Goal: Task Accomplishment & Management: Manage account settings

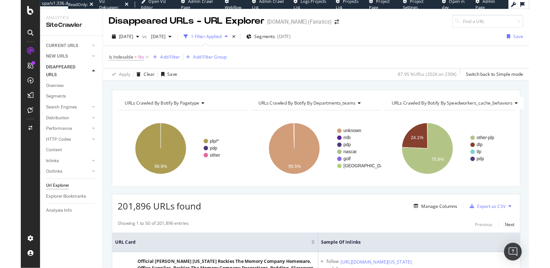
scroll to position [613, 0]
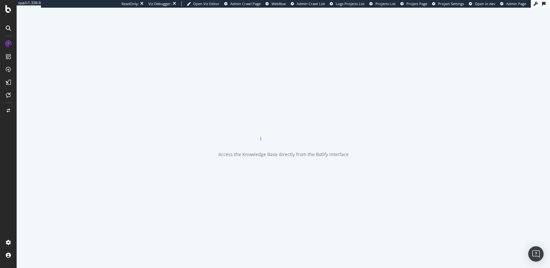
click at [7, 174] on div at bounding box center [8, 138] width 15 height 199
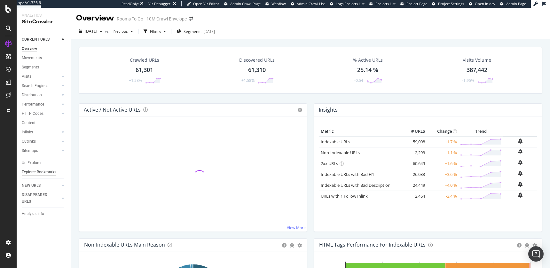
click at [32, 172] on div "Explorer Bookmarks" at bounding box center [39, 172] width 35 height 7
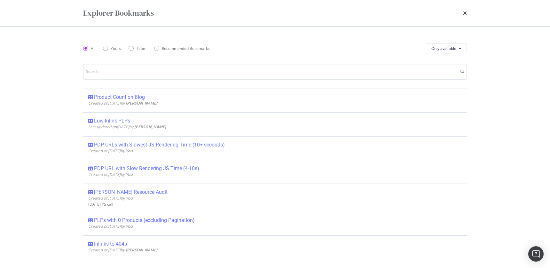
drag, startPoint x: 189, startPoint y: 144, endPoint x: 186, endPoint y: 142, distance: 3.3
click at [189, 144] on div "PDP URLs with Slowest JS Rendering Time (10+ seconds)" at bounding box center [159, 145] width 131 height 6
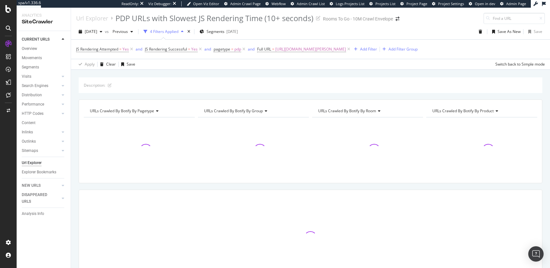
click at [203, 73] on div "Description: URLs Crawled By Botify By pagetype Chart (by Value) Table Expand E…" at bounding box center [310, 77] width 479 height 15
click at [221, 93] on div "Description: URLs Crawled By Botify By pagetype Chart (by Value) Table Expand E…" at bounding box center [310, 192] width 479 height 231
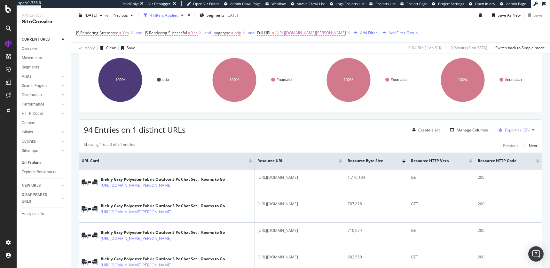
scroll to position [124, 0]
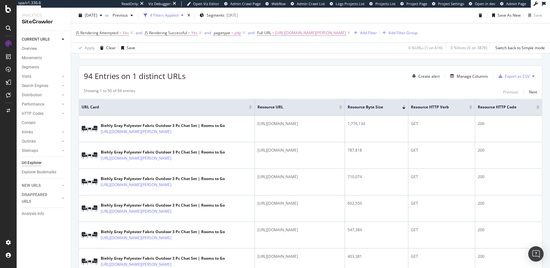
drag, startPoint x: 229, startPoint y: 88, endPoint x: 191, endPoint y: 90, distance: 37.5
click at [229, 88] on div "Showing 1 to 50 of 94 entries Previous Next" at bounding box center [310, 92] width 463 height 8
drag, startPoint x: 272, startPoint y: 80, endPoint x: 268, endPoint y: 72, distance: 8.3
click at [272, 80] on div "94 Entries on 1 distinct URLs Create alert Manage Columns Export as CSV" at bounding box center [310, 74] width 463 height 16
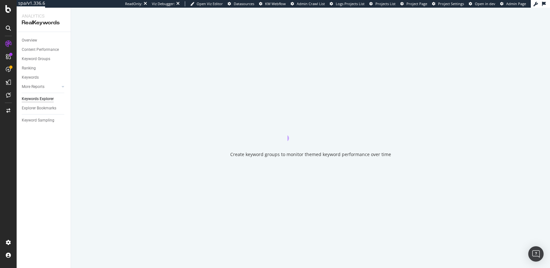
drag, startPoint x: 68, startPoint y: 181, endPoint x: 65, endPoint y: 177, distance: 4.7
click at [67, 181] on div "Overview Content Performance Keyword Groups Ranking Keywords More Reports Count…" at bounding box center [44, 150] width 54 height 236
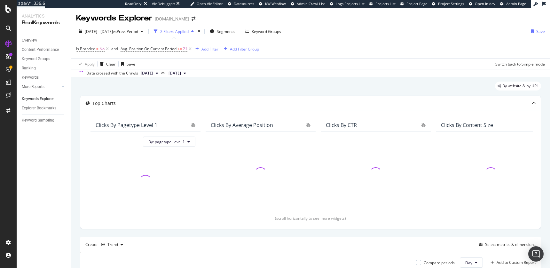
click at [82, 96] on div "Top Charts" at bounding box center [310, 103] width 461 height 15
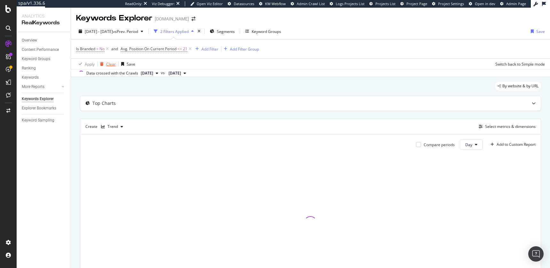
click at [115, 66] on div "Apply Clear Save" at bounding box center [105, 64] width 59 height 10
drag, startPoint x: 114, startPoint y: 65, endPoint x: 110, endPoint y: 64, distance: 3.9
click at [114, 65] on div "Clear" at bounding box center [111, 63] width 10 height 5
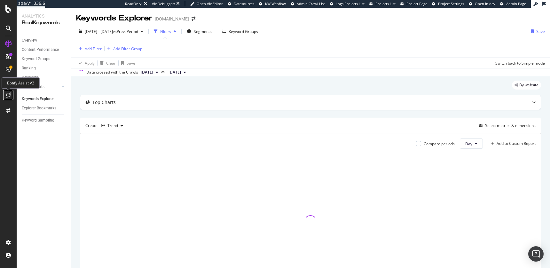
click at [10, 95] on icon at bounding box center [8, 94] width 5 height 5
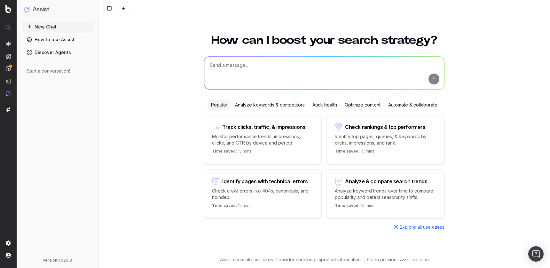
drag, startPoint x: 36, startPoint y: 76, endPoint x: 151, endPoint y: 2, distance: 136.4
drag, startPoint x: 115, startPoint y: 83, endPoint x: 116, endPoint y: 77, distance: 5.5
click at [115, 83] on div "How can I boost your search strategy? Popular Analyze keywords & competitors Au…" at bounding box center [325, 147] width 452 height 241
click at [87, 118] on div "New Chat How to use Assist Discover Agents Start a conversation!" at bounding box center [57, 139] width 71 height 234
click at [280, 107] on div "Analyze keywords & competitors" at bounding box center [269, 105] width 77 height 10
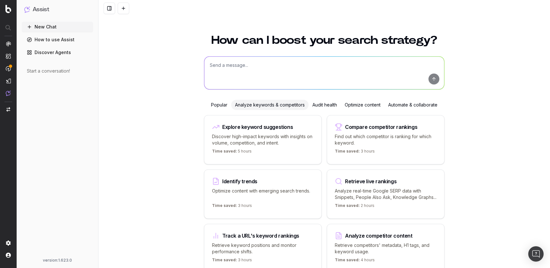
scroll to position [33, 0]
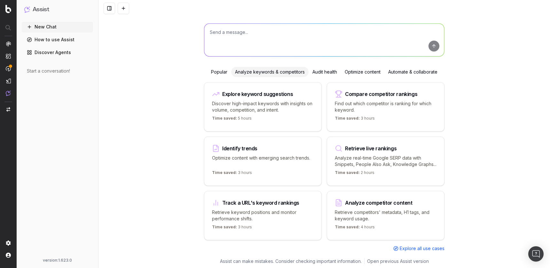
click at [341, 155] on p "Analyze real-time Google SERP data with Snippets, People Also Ask, Knowledge Gr…" at bounding box center [386, 161] width 102 height 13
type textarea "Fetch the latest Google search results for"
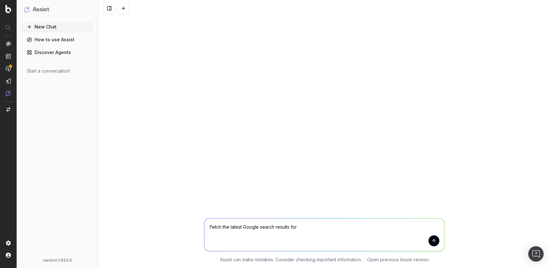
scroll to position [0, 0]
click at [316, 228] on textarea "Fetch the latest Google search results for" at bounding box center [324, 235] width 240 height 33
drag, startPoint x: 310, startPoint y: 225, endPoint x: 304, endPoint y: 219, distance: 8.8
click at [310, 225] on textarea "Fetch the latest Google search results for" at bounding box center [324, 235] width 240 height 33
click at [238, 159] on div "Fetch the latest Google search results for Fetch the latest Google search resul…" at bounding box center [325, 134] width 452 height 268
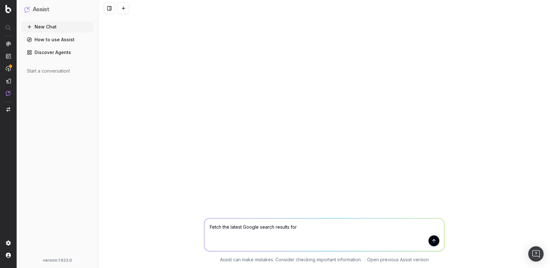
drag, startPoint x: 305, startPoint y: 230, endPoint x: 172, endPoint y: 208, distance: 134.9
click at [176, 209] on div "Fetch the latest Google search results for Fetch the latest Google search resul…" at bounding box center [325, 134] width 452 height 268
type textarea "What are the largest technical issues on my site"
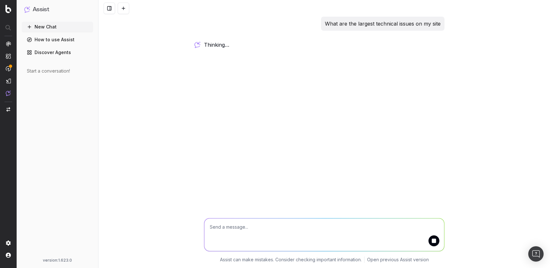
click at [190, 118] on div "What are the largest technical issues on my site thinking … Assist can make mis…" at bounding box center [325, 134] width 452 height 268
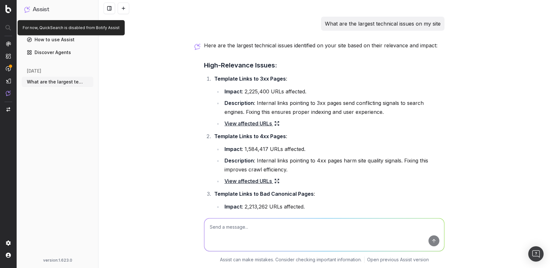
scroll to position [438, 0]
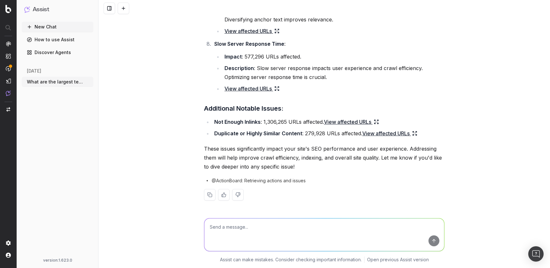
drag, startPoint x: 42, startPoint y: 98, endPoint x: 148, endPoint y: 1, distance: 144.3
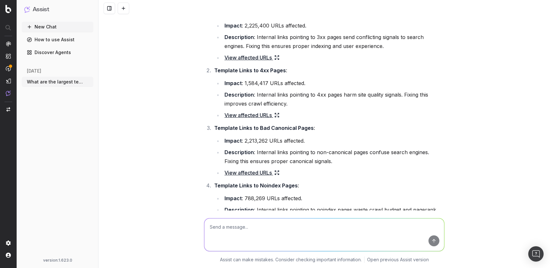
scroll to position [0, 0]
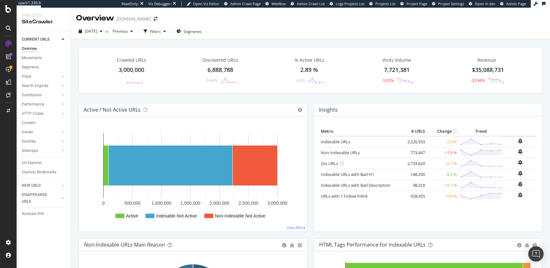
click at [76, 118] on div "Active / Not Active URLs Chart (by Value) Chart (by Percentage) Table Expand Ex…" at bounding box center [193, 170] width 235 height 135
click at [30, 72] on div "ActionBoard" at bounding box center [36, 73] width 25 height 6
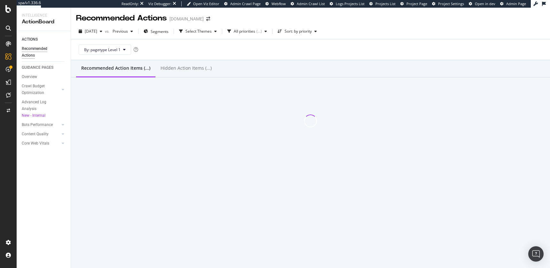
drag, startPoint x: 50, startPoint y: 178, endPoint x: 6, endPoint y: 69, distance: 117.2
click at [50, 178] on div "ACTIONS Recommended Actions GUIDANCE PAGES Overview Crawl Budget Optimization L…" at bounding box center [44, 149] width 54 height 237
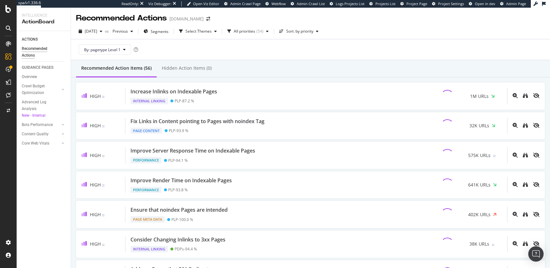
click at [264, 61] on div "Recommended Action Items (56) Hidden Action Items (0)" at bounding box center [310, 68] width 479 height 17
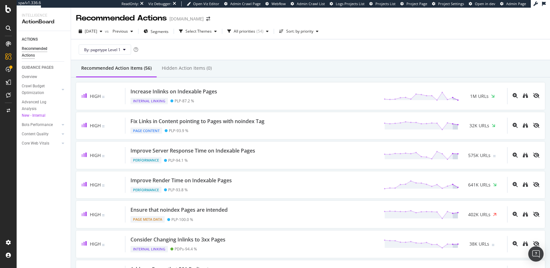
click at [265, 60] on div "Recommended Action Items (56) Hidden Action Items (0)" at bounding box center [310, 68] width 479 height 17
drag, startPoint x: 44, startPoint y: 196, endPoint x: 18, endPoint y: 76, distance: 122.7
click at [42, 193] on div "ACTIONS Recommended Actions GUIDANCE PAGES Overview Crawl Budget Optimization L…" at bounding box center [44, 149] width 54 height 237
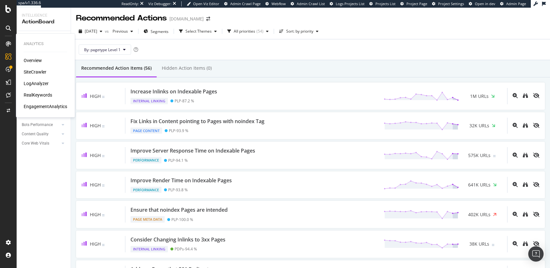
click at [32, 71] on div "SiteCrawler" at bounding box center [35, 72] width 23 height 6
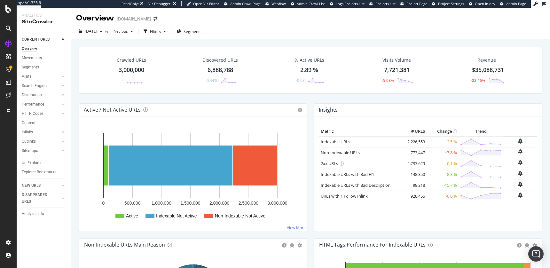
drag, startPoint x: 83, startPoint y: 98, endPoint x: 72, endPoint y: 100, distance: 10.7
click at [83, 98] on div "Crawled URLs 3,000,000 - Discovered URLs 6,888,788 -0.44% % Active URLs 2.89 % …" at bounding box center [311, 75] width 470 height 56
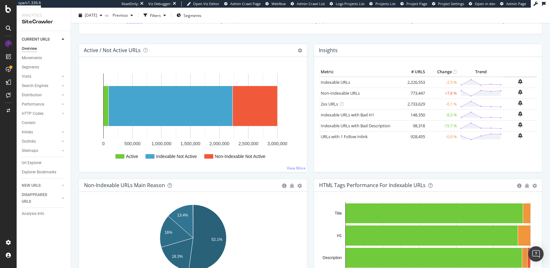
scroll to position [60, 0]
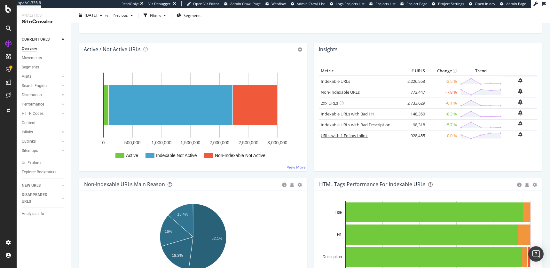
click at [359, 135] on link "URLs with 1 Follow Inlink" at bounding box center [344, 136] width 47 height 6
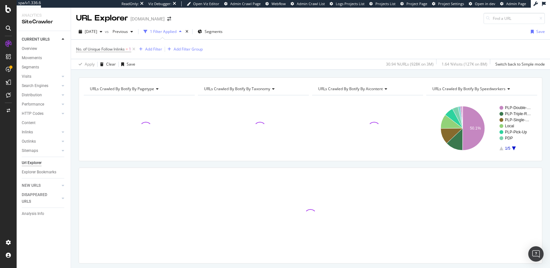
click at [230, 72] on div "URLs Crawled By Botify By pagetype Chart (by Value) Table Expand Export as CSV …" at bounding box center [310, 77] width 479 height 15
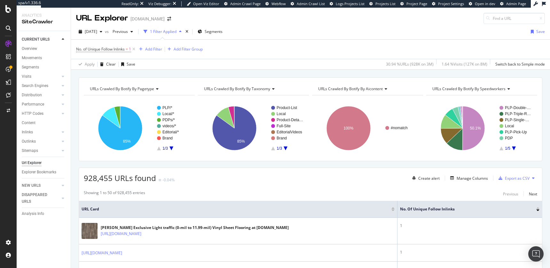
click at [348, 74] on div "URLs Crawled By Botify By pagetype Chart (by Value) Table Expand Export as CSV …" at bounding box center [310, 77] width 479 height 15
click at [151, 48] on div "Add Filter" at bounding box center [153, 48] width 17 height 5
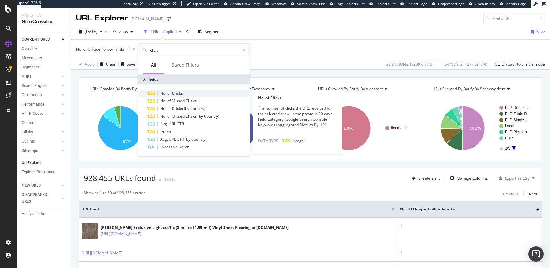
type input "click"
click at [205, 96] on div "No. of Clicks" at bounding box center [198, 94] width 102 height 8
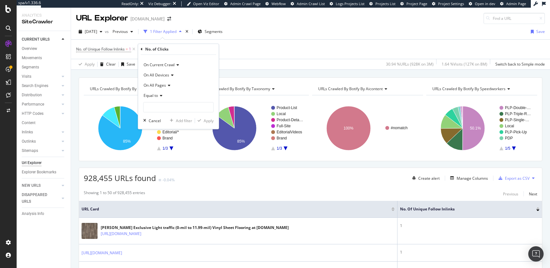
drag, startPoint x: 155, startPoint y: 94, endPoint x: 157, endPoint y: 99, distance: 5.0
click at [155, 94] on span "Equal to" at bounding box center [151, 95] width 14 height 5
drag, startPoint x: 167, startPoint y: 142, endPoint x: 169, endPoint y: 121, distance: 21.8
click at [167, 142] on span "Greater than" at bounding box center [158, 141] width 23 height 5
click at [171, 108] on input "number" at bounding box center [178, 107] width 70 height 10
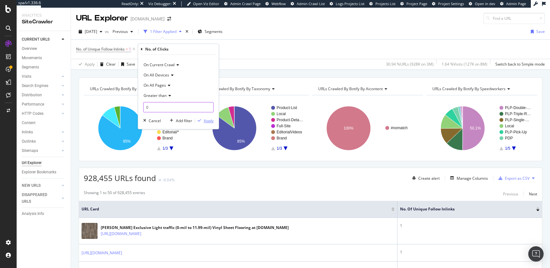
type input "0"
click at [208, 120] on div "Apply" at bounding box center [209, 120] width 10 height 5
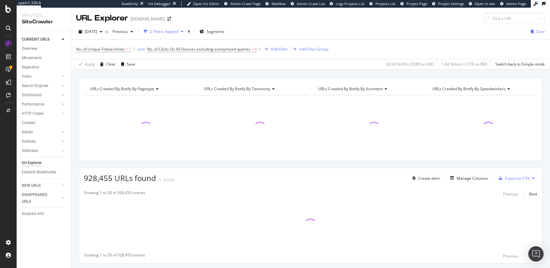
click at [280, 70] on div "URLs Crawled By Botify By pagetype Chart (by Value) Table Expand Export as CSV …" at bounding box center [310, 77] width 479 height 15
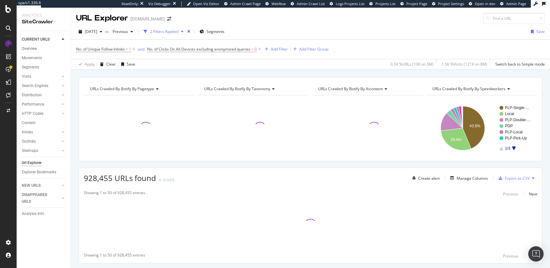
click at [254, 70] on div "URLs Crawled By Botify By pagetype Chart (by Value) Table Expand Export as CSV …" at bounding box center [310, 77] width 479 height 15
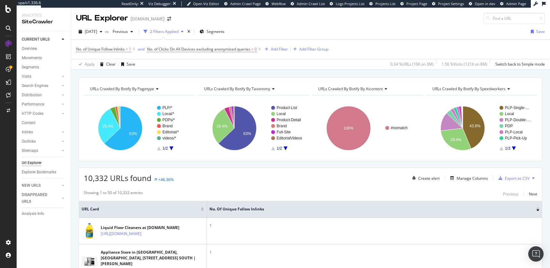
click at [283, 71] on div "URLs Crawled By Botify By pagetype Chart (by Value) Table Expand Export as CSV …" at bounding box center [310, 77] width 479 height 15
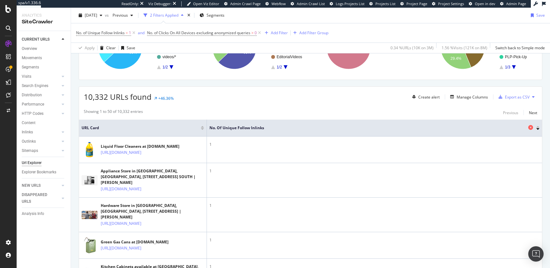
scroll to position [82, 0]
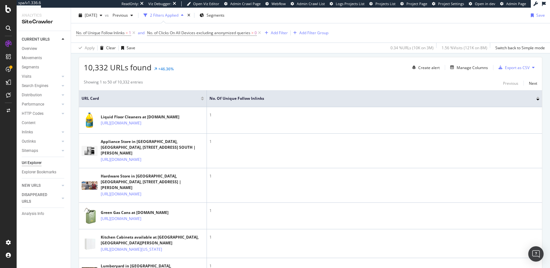
scroll to position [110, 0]
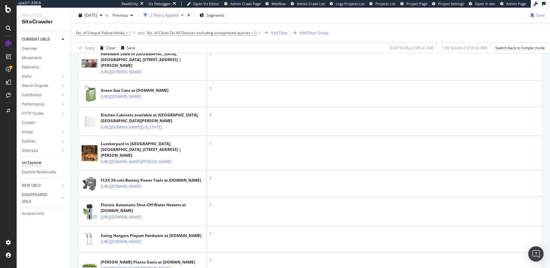
scroll to position [243, 0]
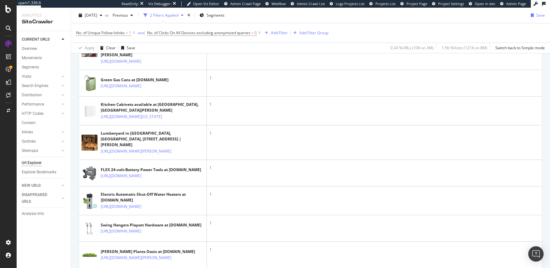
drag, startPoint x: 45, startPoint y: 83, endPoint x: 168, endPoint y: 4, distance: 146.3
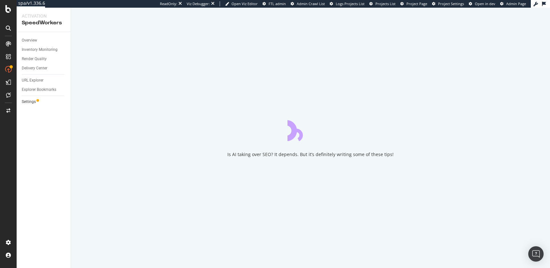
drag, startPoint x: 59, startPoint y: 118, endPoint x: 41, endPoint y: 101, distance: 24.9
click at [55, 118] on div "Overview Inventory Monitoring Render Quality Delivery Center URL Explorer Explo…" at bounding box center [44, 150] width 54 height 236
drag, startPoint x: 32, startPoint y: 34, endPoint x: 31, endPoint y: 41, distance: 6.8
click at [32, 34] on div "Overview Inventory Monitoring Render Quality Delivery Center URL Explorer Explo…" at bounding box center [44, 150] width 54 height 236
click at [31, 41] on div "Overview" at bounding box center [29, 40] width 15 height 7
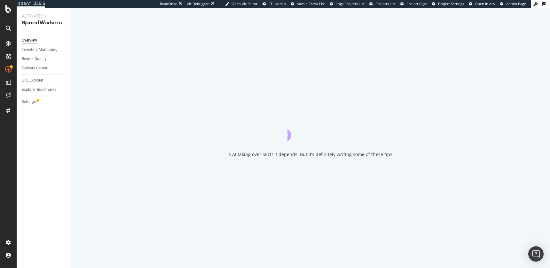
click at [44, 162] on div "Overview Inventory Monitoring Render Quality Delivery Center URL Explorer Explo…" at bounding box center [44, 150] width 54 height 236
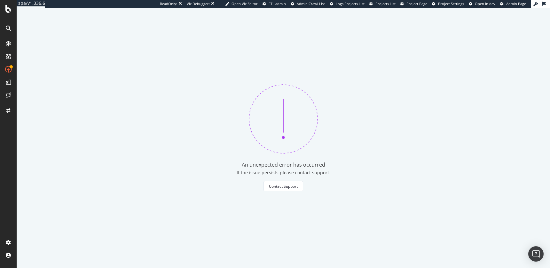
click at [139, 56] on div "An unexpected error has occurred If the issue persists please contact support. …" at bounding box center [284, 138] width 534 height 260
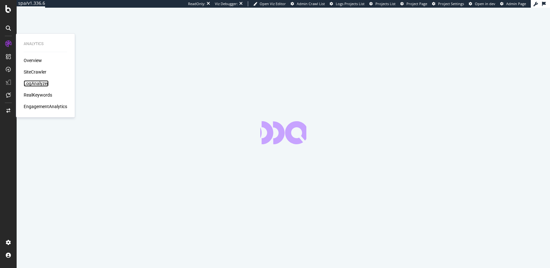
click at [35, 86] on div "LogAnalyzer" at bounding box center [36, 83] width 25 height 6
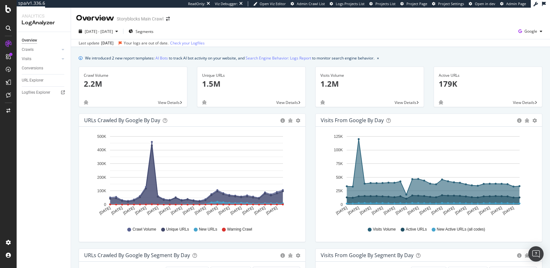
drag, startPoint x: 156, startPoint y: 52, endPoint x: 56, endPoint y: 102, distance: 112.3
click at [42, 88] on div "Logfiles Explorer" at bounding box center [46, 92] width 49 height 9
click at [354, 46] on div "Last update Aug. 12, 2025 Your logs are out of date. Check your Logfiles" at bounding box center [310, 43] width 479 height 8
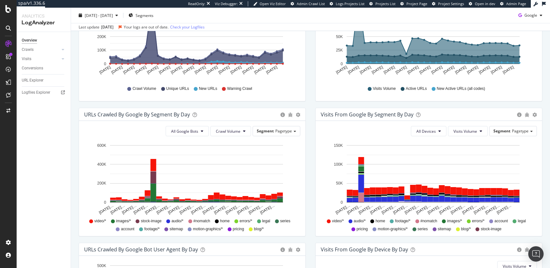
scroll to position [186, 0]
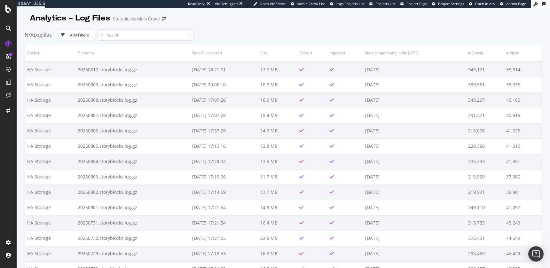
click at [263, 29] on div "N/A Logfiles Add Filters" at bounding box center [284, 35] width 518 height 18
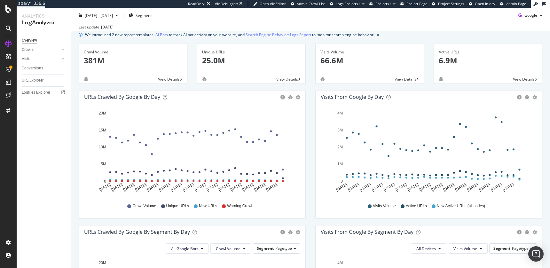
scroll to position [185, 0]
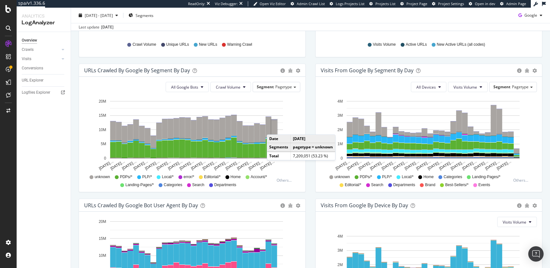
click at [273, 128] on rect "A chart." at bounding box center [275, 130] width 6 height 20
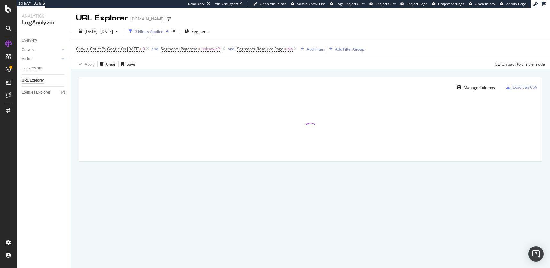
click at [267, 73] on div "Manage Columns Export as CSV Full URL Crawls: Good HTTP Codes Count By Google" at bounding box center [310, 126] width 479 height 115
click at [261, 80] on div "Manage Columns Export as CSV" at bounding box center [310, 84] width 463 height 15
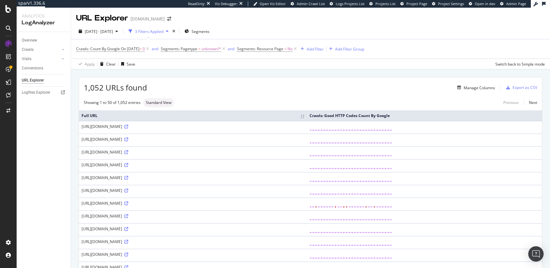
drag, startPoint x: 362, startPoint y: 83, endPoint x: 361, endPoint y: 75, distance: 8.0
click at [361, 82] on div "1,052 URLs found Manage Columns Export as CSV" at bounding box center [310, 85] width 463 height 16
drag, startPoint x: 362, startPoint y: 70, endPoint x: 360, endPoint y: 73, distance: 3.6
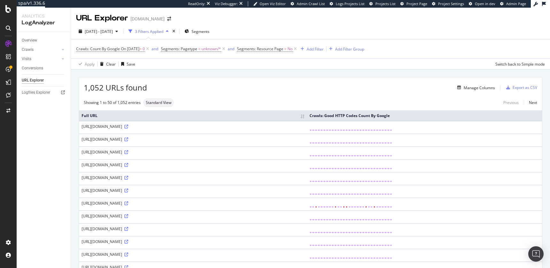
drag, startPoint x: 317, startPoint y: 92, endPoint x: 330, endPoint y: 96, distance: 12.8
click at [317, 92] on div "1,052 URLs found Manage Columns Export as CSV" at bounding box center [310, 85] width 463 height 16
drag, startPoint x: 382, startPoint y: 97, endPoint x: 318, endPoint y: 102, distance: 64.5
drag, startPoint x: 213, startPoint y: 96, endPoint x: 63, endPoint y: 113, distance: 150.9
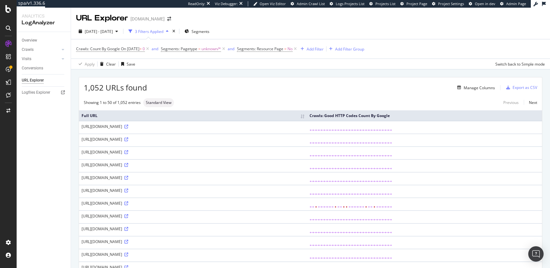
drag, startPoint x: 251, startPoint y: 91, endPoint x: 222, endPoint y: 81, distance: 30.6
click at [251, 91] on div "1,052 URLs found Manage Columns Export as CSV" at bounding box center [310, 85] width 463 height 16
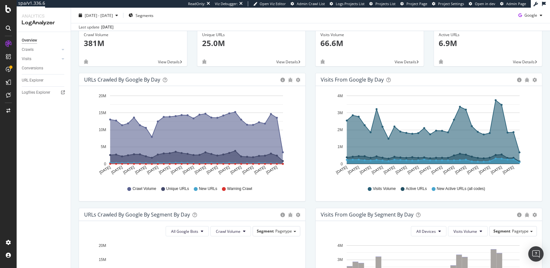
scroll to position [154, 0]
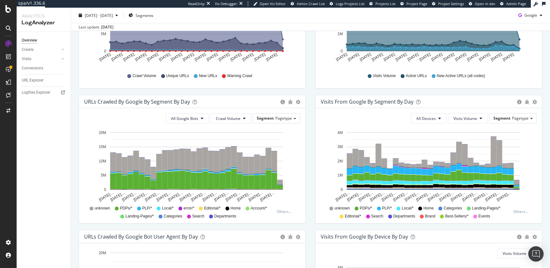
click at [235, 100] on div "URLs Crawled by Google By Segment By Day" at bounding box center [180, 102] width 193 height 6
drag, startPoint x: 237, startPoint y: 123, endPoint x: 238, endPoint y: 120, distance: 3.4
click at [237, 123] on button "Crawl Volume" at bounding box center [231, 118] width 41 height 10
click at [236, 146] on div "Unique URLs" at bounding box center [229, 142] width 36 height 9
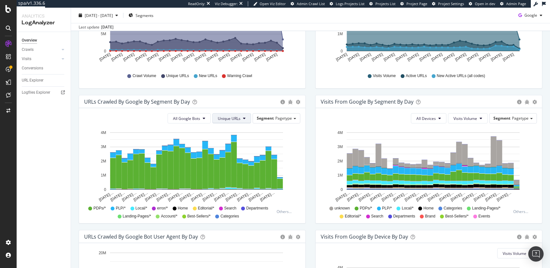
click at [235, 117] on span "Unique URLs" at bounding box center [229, 118] width 23 height 5
drag, startPoint x: 231, startPoint y: 131, endPoint x: 237, endPoint y: 104, distance: 28.6
click at [231, 131] on span "Crawl Volume" at bounding box center [231, 131] width 25 height 6
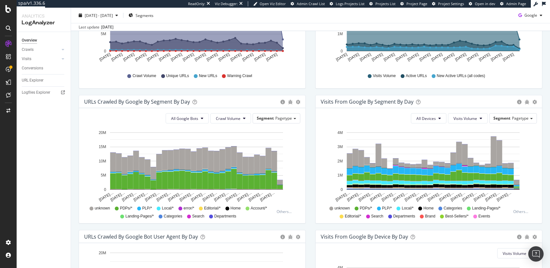
click at [241, 92] on div "URLs Crawled by Google by day Area Table Hold CMD (⌘) while clicking to filter …" at bounding box center [192, 27] width 237 height 135
drag, startPoint x: 311, startPoint y: 114, endPoint x: 315, endPoint y: 111, distance: 5.5
click at [311, 114] on div "Visits from Google By Segment By Day Timeline (by Value) Table All Devices Visi…" at bounding box center [429, 162] width 237 height 135
click at [243, 116] on button "Crawl Volume" at bounding box center [231, 118] width 41 height 10
drag, startPoint x: 233, startPoint y: 141, endPoint x: 246, endPoint y: 20, distance: 121.0
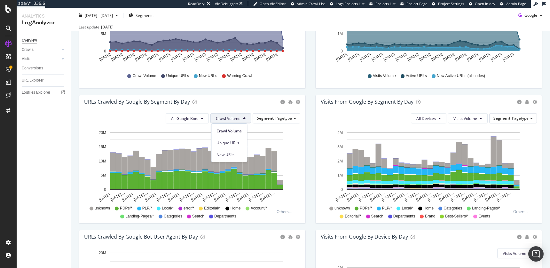
click at [234, 139] on div "Unique URLs" at bounding box center [229, 142] width 36 height 9
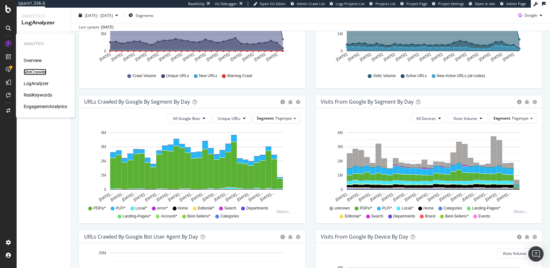
click at [42, 71] on div "SiteCrawler" at bounding box center [35, 72] width 23 height 6
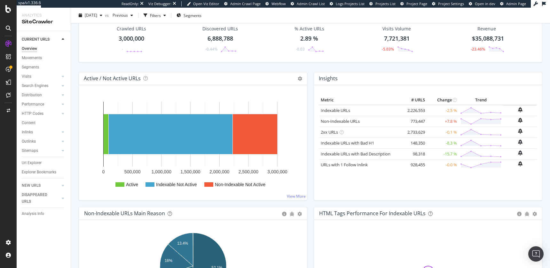
scroll to position [33, 0]
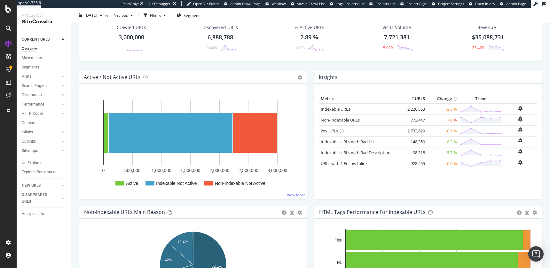
click at [309, 189] on div "Active / Not Active URLs Chart (by Value) Chart (by Percentage) Table Expand Ex…" at bounding box center [193, 138] width 235 height 135
click at [313, 71] on div "Insights × Close Chart overview-insight-panel - API Requests List Area Type Req…" at bounding box center [428, 138] width 235 height 135
click at [165, 66] on div "Crawled URLs 3,000,000 - Discovered URLs 6,888,788 -0.44% % Active URLs 2.89 % …" at bounding box center [311, 42] width 470 height 56
drag, startPoint x: 9, startPoint y: 10, endPoint x: 51, endPoint y: 7, distance: 41.7
click at [0, 0] on div at bounding box center [8, 134] width 17 height 268
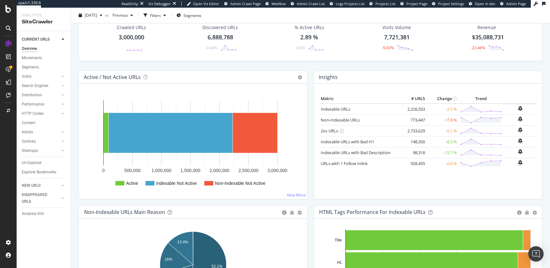
scroll to position [0, 0]
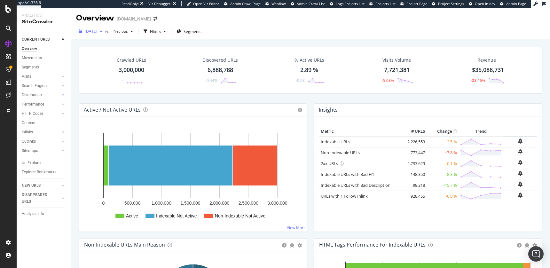
click at [95, 31] on span "[DATE]" at bounding box center [91, 30] width 12 height 5
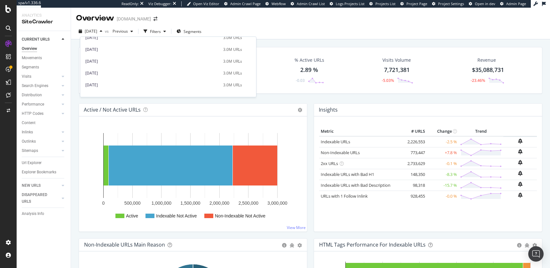
scroll to position [65, 0]
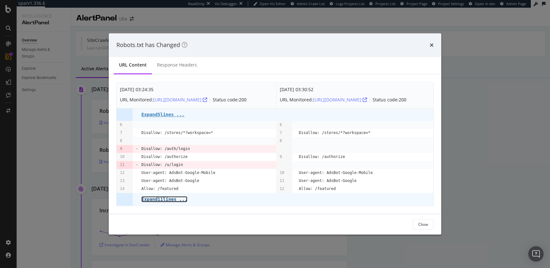
click at [183, 200] on pre "Expand 11 lines ..." at bounding box center [164, 199] width 46 height 5
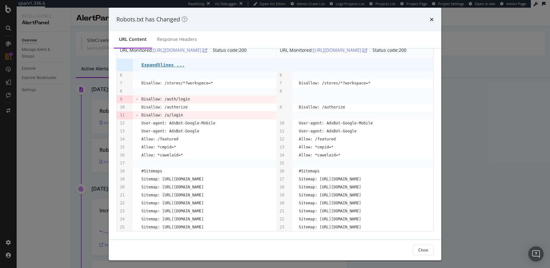
scroll to position [48, 0]
click at [433, 19] on icon "times" at bounding box center [432, 19] width 4 height 5
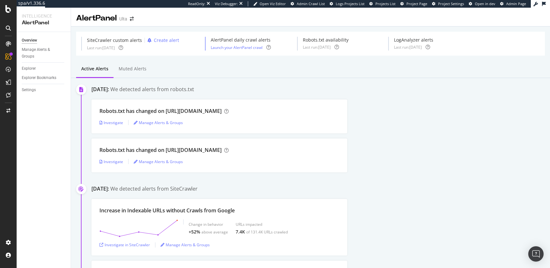
click at [400, 139] on div "Robots.txt has changed on http://www.ulta.com/ Investigate Manage Alerts & Grou…" at bounding box center [321, 156] width 459 height 34
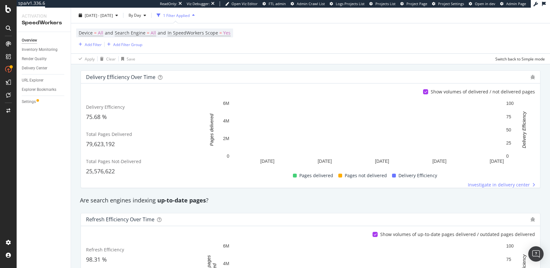
scroll to position [133, 0]
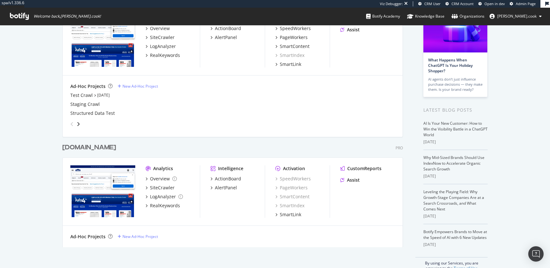
scroll to position [66, 0]
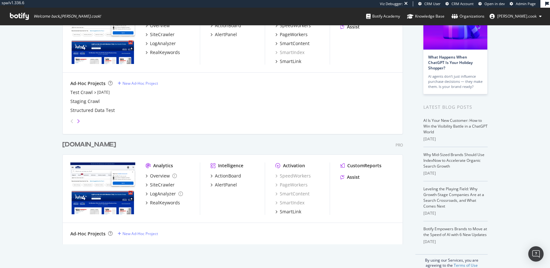
click at [78, 120] on icon "angle-right" at bounding box center [78, 121] width 3 height 5
click at [72, 120] on icon "angle-left" at bounding box center [71, 121] width 3 height 5
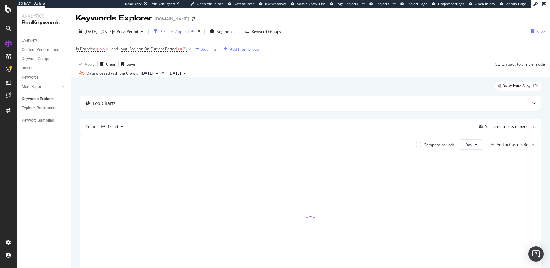
click at [107, 78] on div "By website & by URL Top Charts Create Trend Select metrics & dimensions Compare…" at bounding box center [310, 197] width 479 height 241
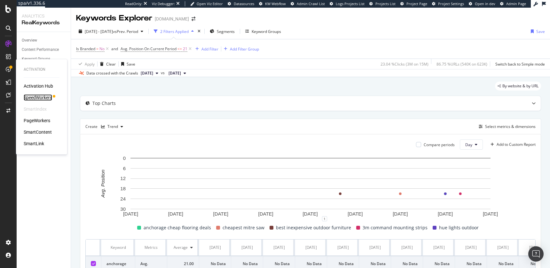
click at [45, 96] on div "SpeedWorkers" at bounding box center [38, 97] width 28 height 6
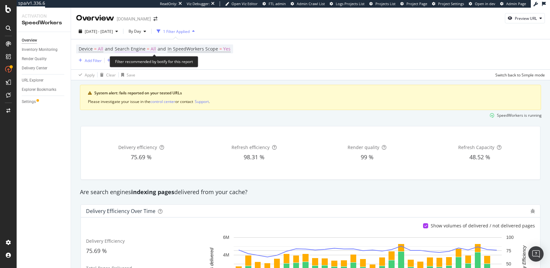
click at [148, 49] on span "=" at bounding box center [148, 49] width 3 height 6
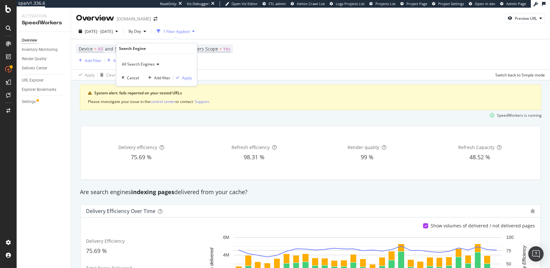
click at [134, 65] on span "All Search Engines" at bounding box center [138, 63] width 33 height 5
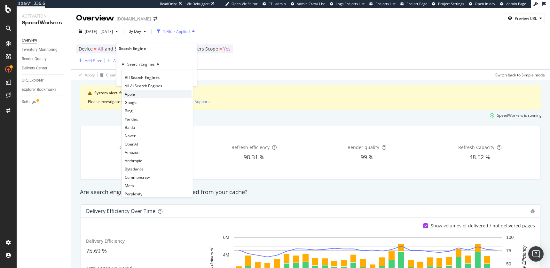
click at [161, 93] on div "Apple" at bounding box center [157, 94] width 68 height 8
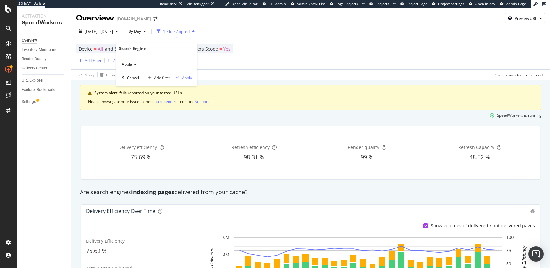
click at [184, 82] on div "Apple Cancel Add filter Apply" at bounding box center [156, 70] width 81 height 32
drag, startPoint x: 186, startPoint y: 78, endPoint x: 175, endPoint y: 94, distance: 19.3
click at [186, 78] on div "Apply" at bounding box center [187, 77] width 10 height 5
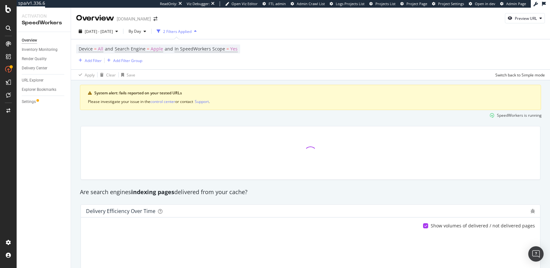
click at [161, 121] on div at bounding box center [311, 153] width 468 height 64
drag, startPoint x: 136, startPoint y: 120, endPoint x: 99, endPoint y: 138, distance: 41.1
click at [136, 120] on div "SpeedWorkers is running" at bounding box center [311, 115] width 468 height 11
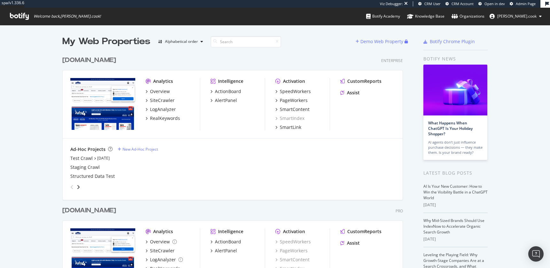
scroll to position [268, 550]
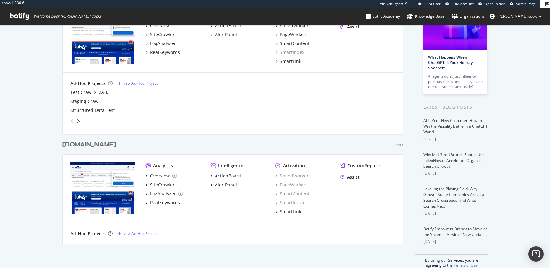
click at [271, 142] on div "[DOMAIN_NAME] Pro" at bounding box center [232, 144] width 341 height 9
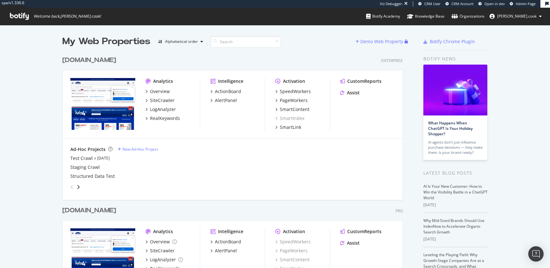
drag, startPoint x: 189, startPoint y: 52, endPoint x: 156, endPoint y: 32, distance: 38.6
click at [187, 50] on div "[DOMAIN_NAME] Enterprise Analytics Overview SiteCrawler LogAnalyzer RealKeyword…" at bounding box center [235, 123] width 346 height 150
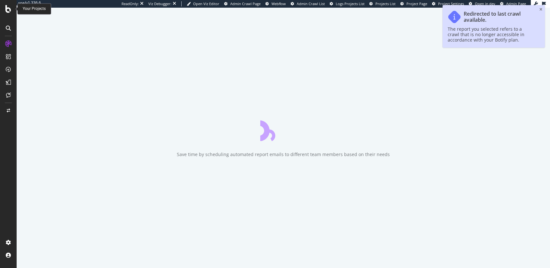
click at [8, 7] on icon at bounding box center [8, 9] width 6 height 8
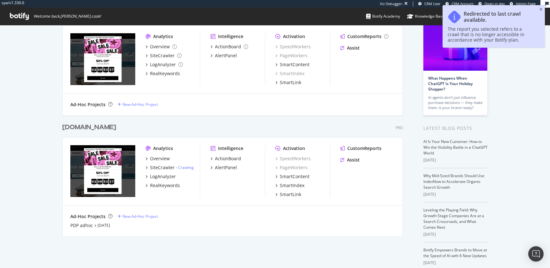
scroll to position [76, 0]
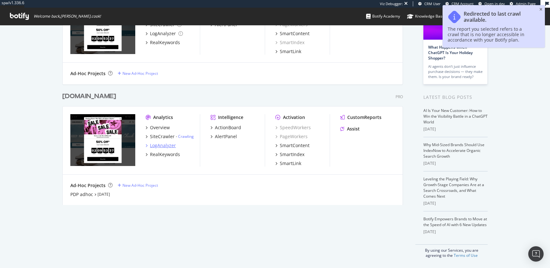
click at [165, 144] on div "LogAnalyzer" at bounding box center [163, 145] width 26 height 6
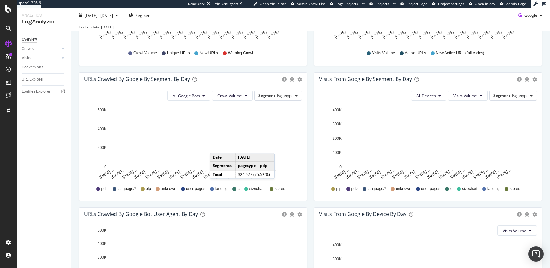
scroll to position [175, 0]
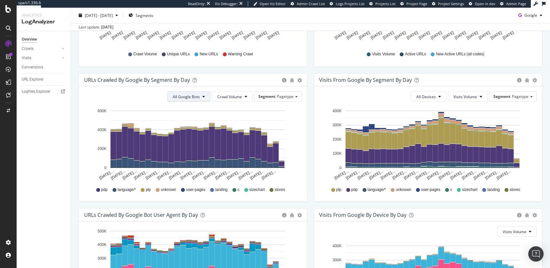
click at [207, 97] on button "All Google Bots" at bounding box center [188, 97] width 43 height 10
click at [230, 83] on div "URLs Crawled by Google By Segment By Day" at bounding box center [181, 80] width 195 height 6
click at [232, 97] on span "Crawl Volume" at bounding box center [230, 96] width 25 height 5
click at [231, 135] on span "New URLs" at bounding box center [230, 133] width 25 height 6
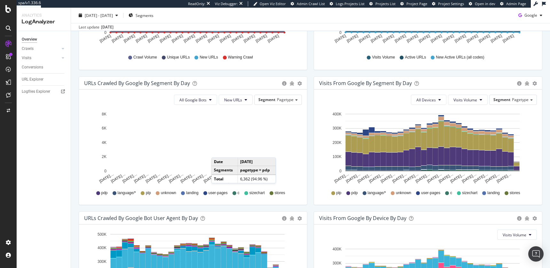
scroll to position [173, 0]
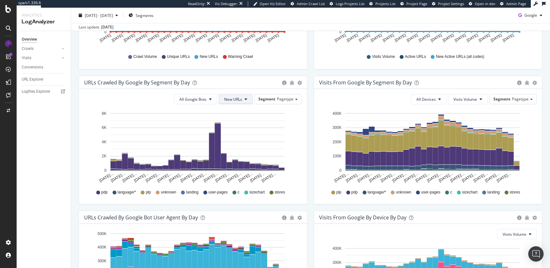
click at [225, 98] on span "New URLs" at bounding box center [233, 99] width 18 height 5
click at [233, 124] on span "Unique URLs" at bounding box center [237, 124] width 25 height 6
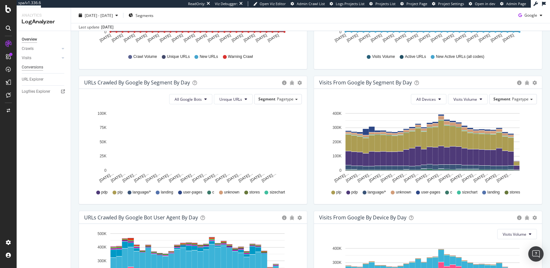
scroll to position [0, 0]
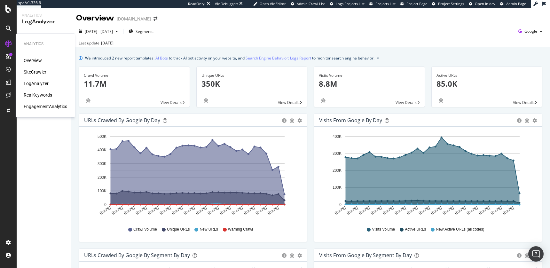
click at [38, 75] on div "SiteCrawler" at bounding box center [35, 72] width 23 height 6
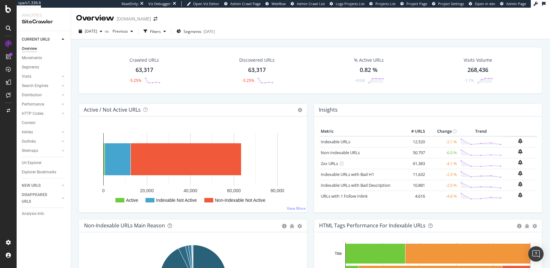
click at [196, 100] on div "Crawled URLs 63,317 -5.25% Discovered URLs 63,317 -5.25% % Active URLs 0.82 % +…" at bounding box center [311, 75] width 470 height 56
click at [369, 98] on div "Crawled URLs 63,317 -5.25% Discovered URLs 63,317 -5.25% % Active URLs 0.82 % +…" at bounding box center [311, 75] width 470 height 56
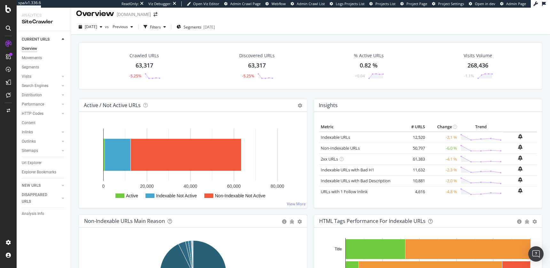
scroll to position [5, 0]
drag, startPoint x: 440, startPoint y: 95, endPoint x: 366, endPoint y: 94, distance: 74.2
click at [440, 95] on div "Crawled URLs 63,317 -5.25% Discovered URLs 63,317 -5.25% % Active URLs 0.82 % +…" at bounding box center [311, 70] width 470 height 56
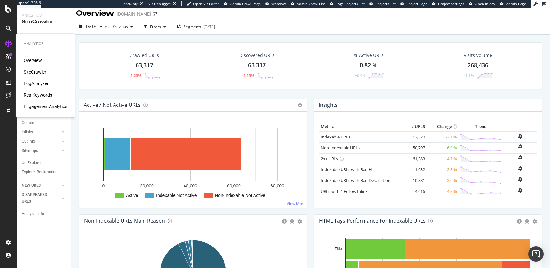
drag, startPoint x: 49, startPoint y: 105, endPoint x: 53, endPoint y: 113, distance: 8.5
click at [49, 105] on div "EngagementAnalytics" at bounding box center [46, 106] width 44 height 6
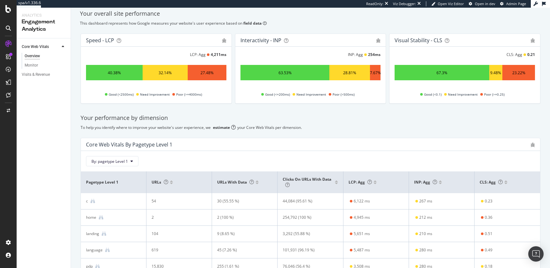
scroll to position [43, 0]
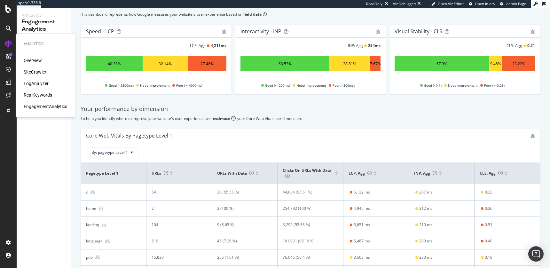
click at [39, 96] on div "RealKeywords" at bounding box center [38, 95] width 28 height 6
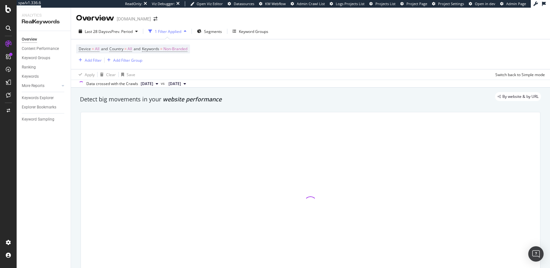
click at [159, 100] on div "By website & by URL" at bounding box center [308, 96] width 468 height 9
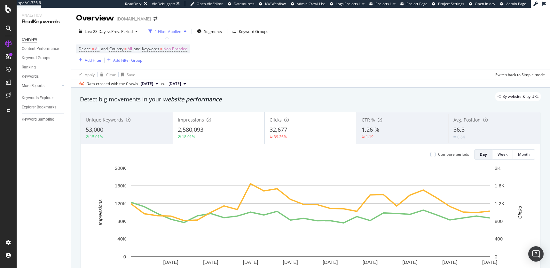
click at [149, 99] on div "By website & by URL" at bounding box center [308, 96] width 468 height 9
click at [43, 96] on div "Keywords Explorer" at bounding box center [38, 98] width 32 height 7
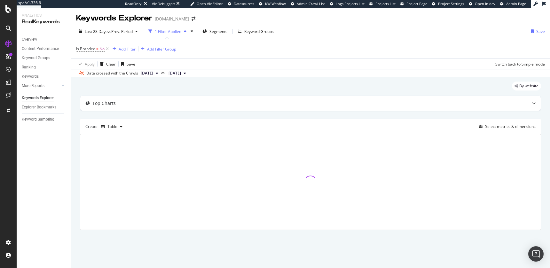
click at [124, 48] on div "Add Filter" at bounding box center [127, 48] width 17 height 5
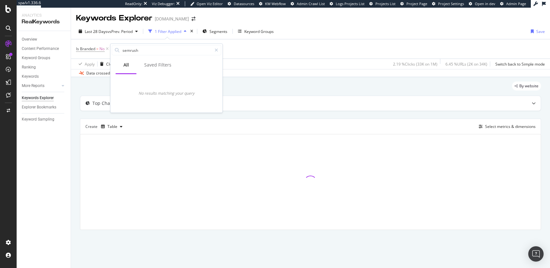
type input "semrush"
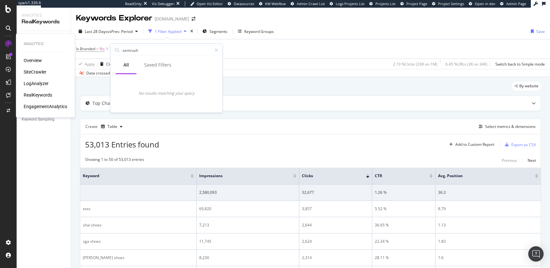
click at [37, 72] on div "SiteCrawler" at bounding box center [35, 72] width 23 height 6
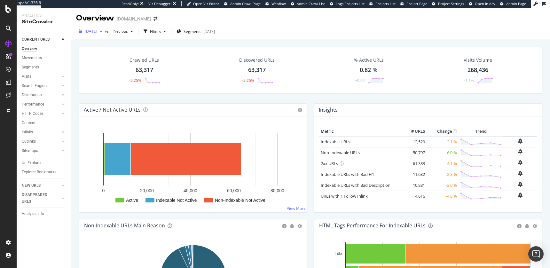
click at [97, 30] on span "[DATE]" at bounding box center [91, 30] width 12 height 5
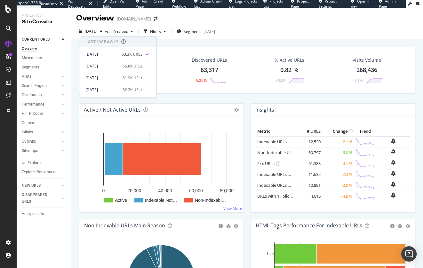
click at [35, 230] on div "CURRENT URLS Overview Movements Segments Visits Analysis Orphan URLs Search Eng…" at bounding box center [44, 149] width 54 height 237
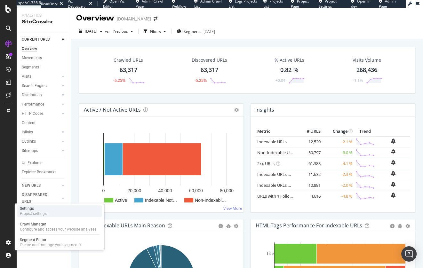
click at [48, 214] on div "Settings Project settings" at bounding box center [59, 211] width 84 height 12
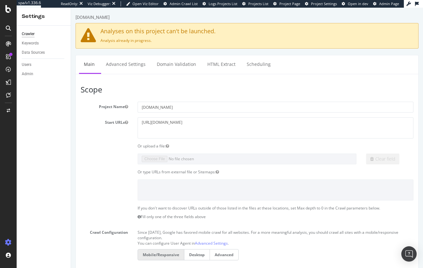
click at [37, 154] on div "Crawler Keywords Data Sources Users Admin" at bounding box center [44, 147] width 54 height 243
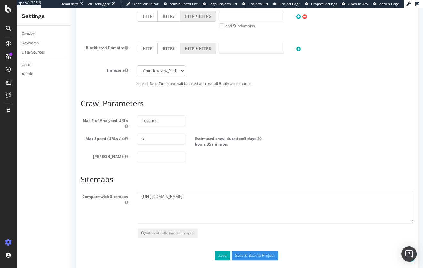
scroll to position [293, 0]
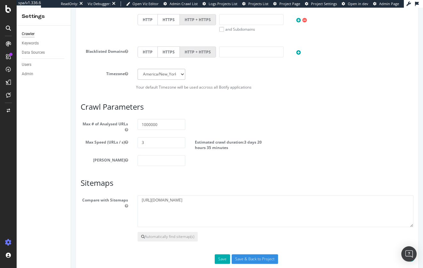
click at [85, 134] on section "Max # of Analysed URLs 1000000 Max Speed (URLs / s) 3 Estimated crawl duration:…" at bounding box center [247, 142] width 333 height 47
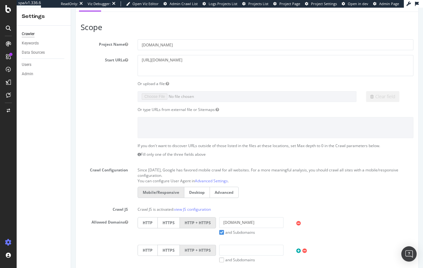
scroll to position [0, 0]
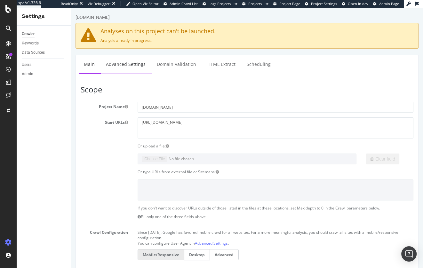
click at [115, 60] on link "Advanced Settings" at bounding box center [125, 64] width 49 height 18
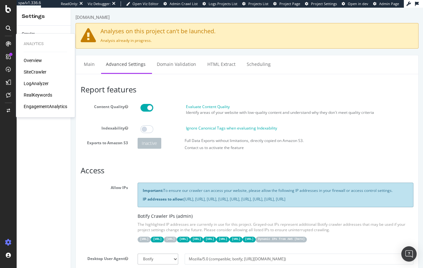
click at [43, 84] on div "LogAnalyzer" at bounding box center [36, 83] width 25 height 6
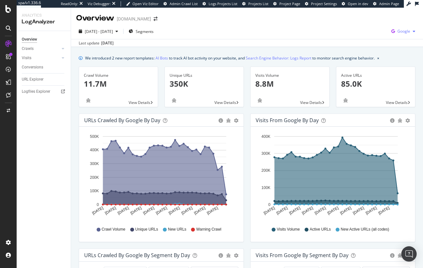
click at [408, 33] on span "Google" at bounding box center [403, 30] width 13 height 5
click at [368, 36] on span "OpenAI" at bounding box center [372, 38] width 24 height 6
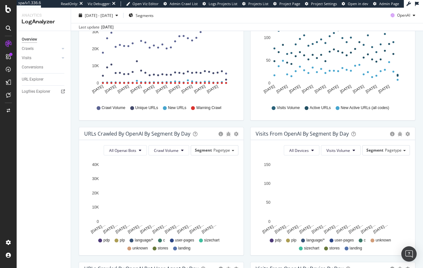
scroll to position [140, 0]
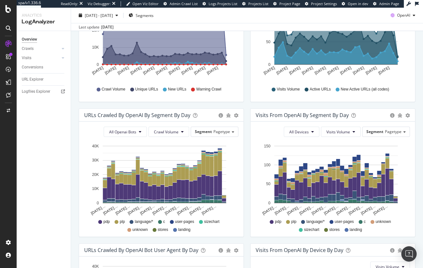
click at [50, 146] on div "Overview Crawls Daily Distribution Segments Distribution HTTP Codes Resources V…" at bounding box center [44, 149] width 54 height 237
click at [7, 8] on icon at bounding box center [8, 9] width 6 height 8
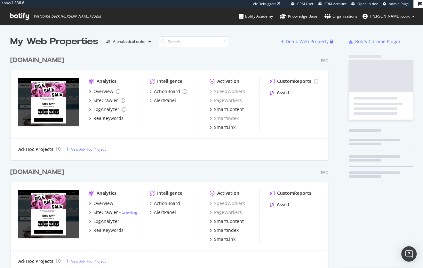
scroll to position [233, 323]
